Goal: Find specific page/section: Find specific page/section

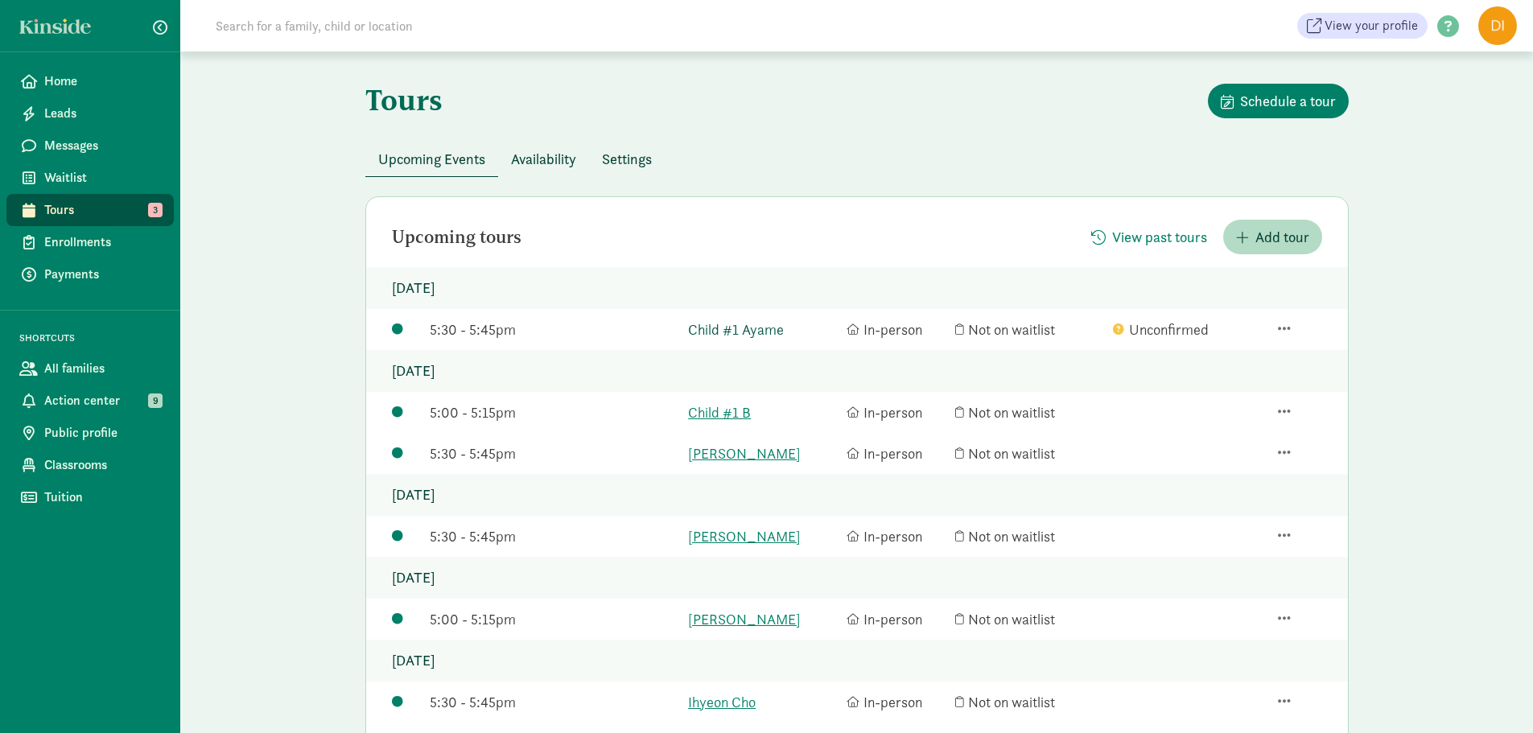
click at [764, 335] on link "Child #1 Ayame" at bounding box center [763, 330] width 150 height 22
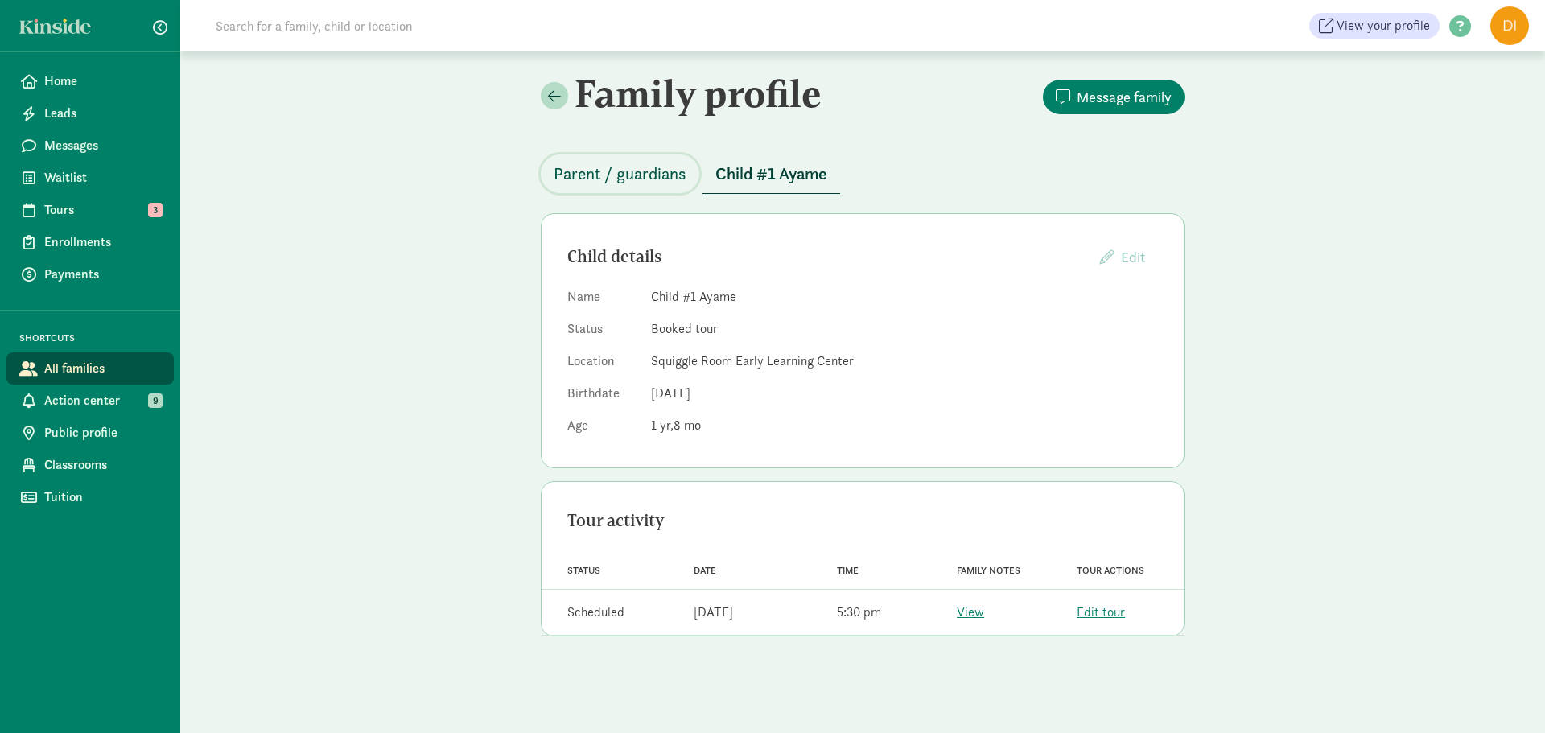
click at [635, 168] on span "Parent / guardians" at bounding box center [620, 174] width 133 height 26
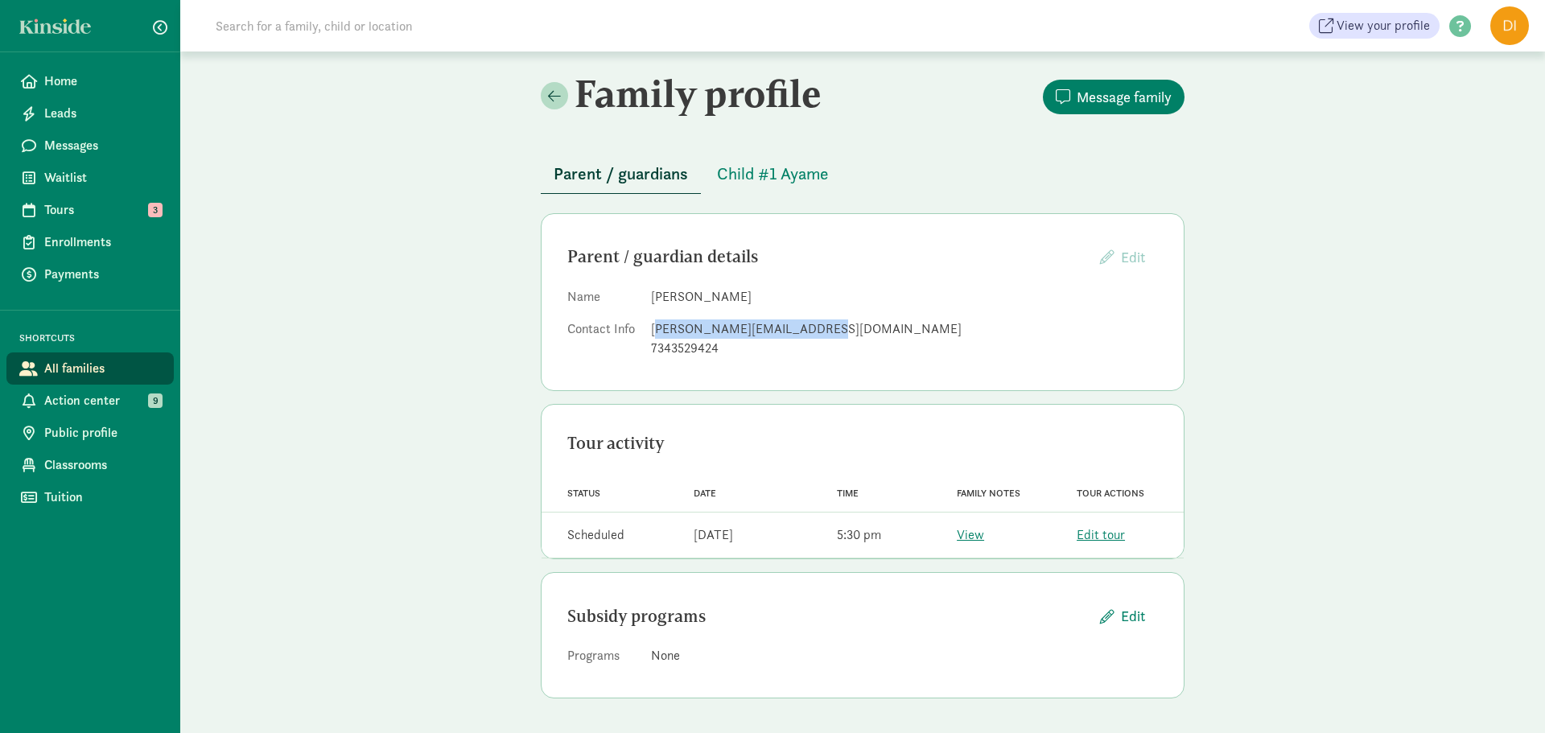
drag, startPoint x: 659, startPoint y: 328, endPoint x: 809, endPoint y: 336, distance: 149.9
click at [809, 336] on div "[PERSON_NAME][EMAIL_ADDRESS][DOMAIN_NAME]" at bounding box center [904, 328] width 507 height 19
click at [833, 331] on div "[PERSON_NAME][EMAIL_ADDRESS][DOMAIN_NAME]" at bounding box center [904, 328] width 507 height 19
click at [788, 187] on button "Child #1 Ayame" at bounding box center [772, 173] width 137 height 39
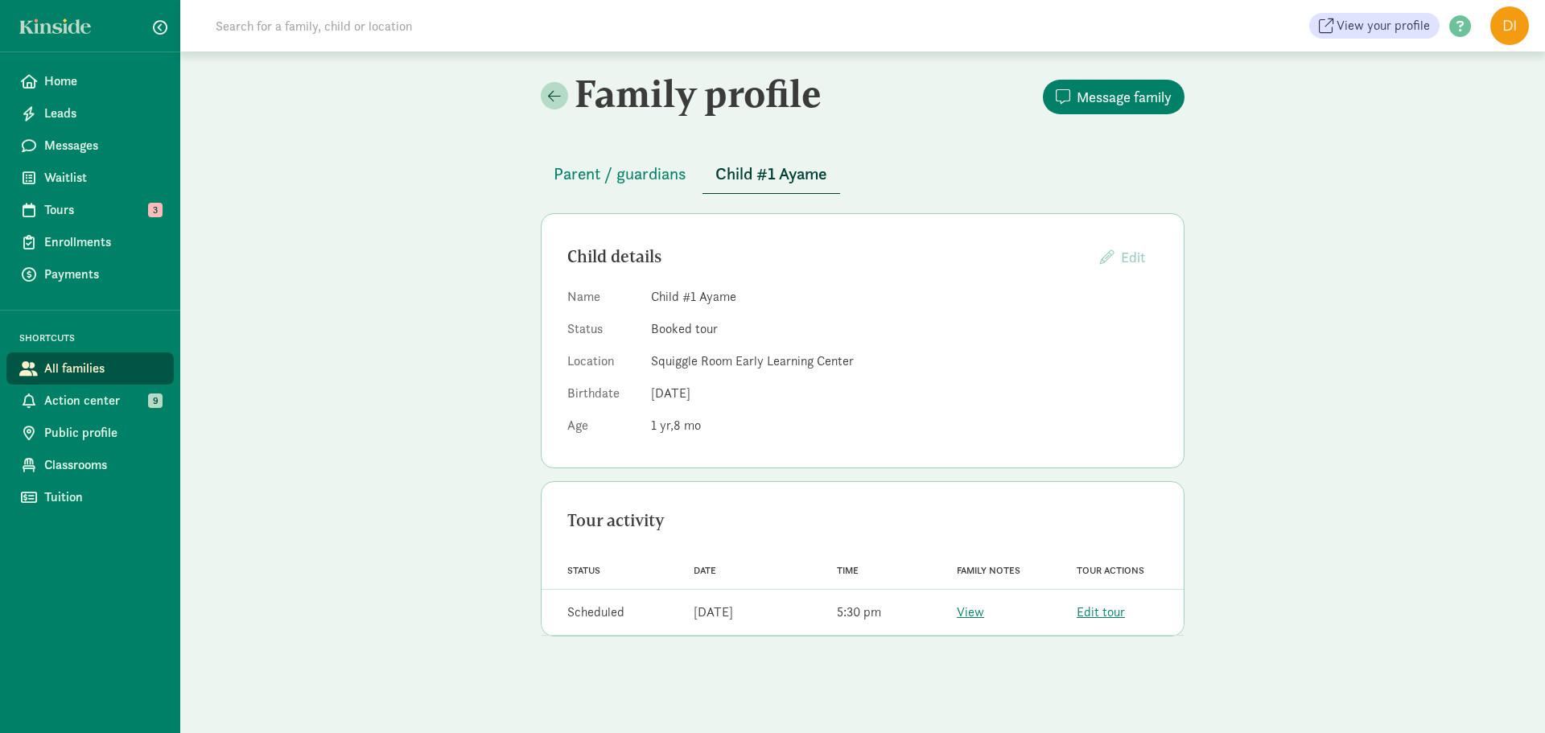
click at [237, 215] on div "Family profile Message family Parent / guardians Child #1 Ayame Child details E…" at bounding box center [862, 359] width 1365 height 617
